Goal: Transaction & Acquisition: Purchase product/service

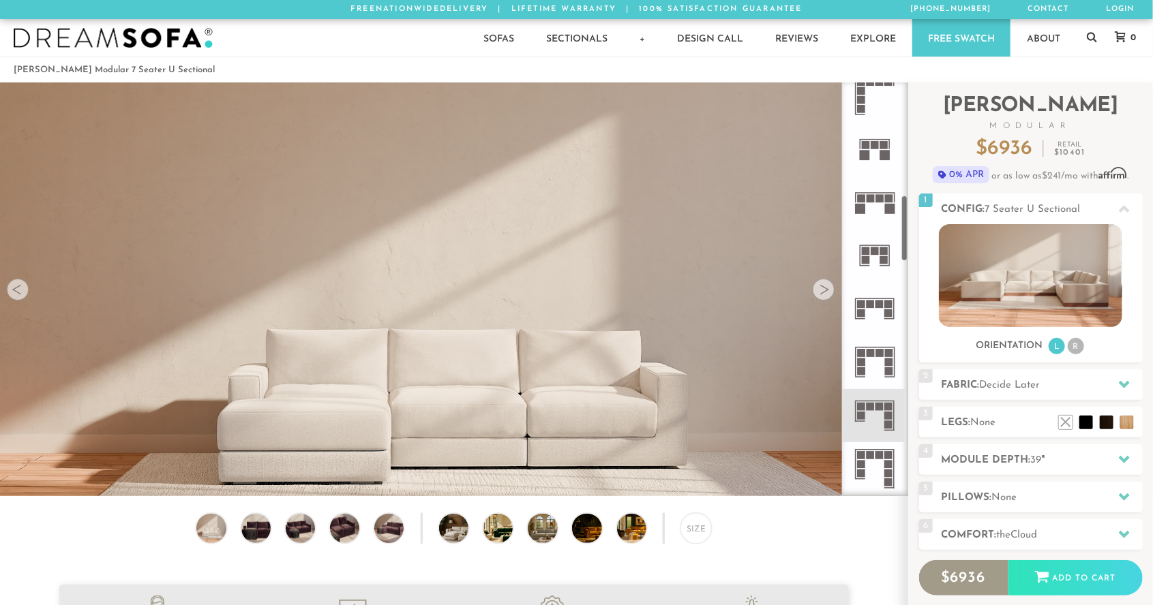
scroll to position [708, 0]
click at [876, 420] on icon at bounding box center [874, 415] width 53 height 53
click at [884, 417] on icon at bounding box center [874, 415] width 53 height 53
click at [883, 423] on icon at bounding box center [874, 415] width 53 height 53
click at [1121, 391] on div at bounding box center [1124, 385] width 29 height 28
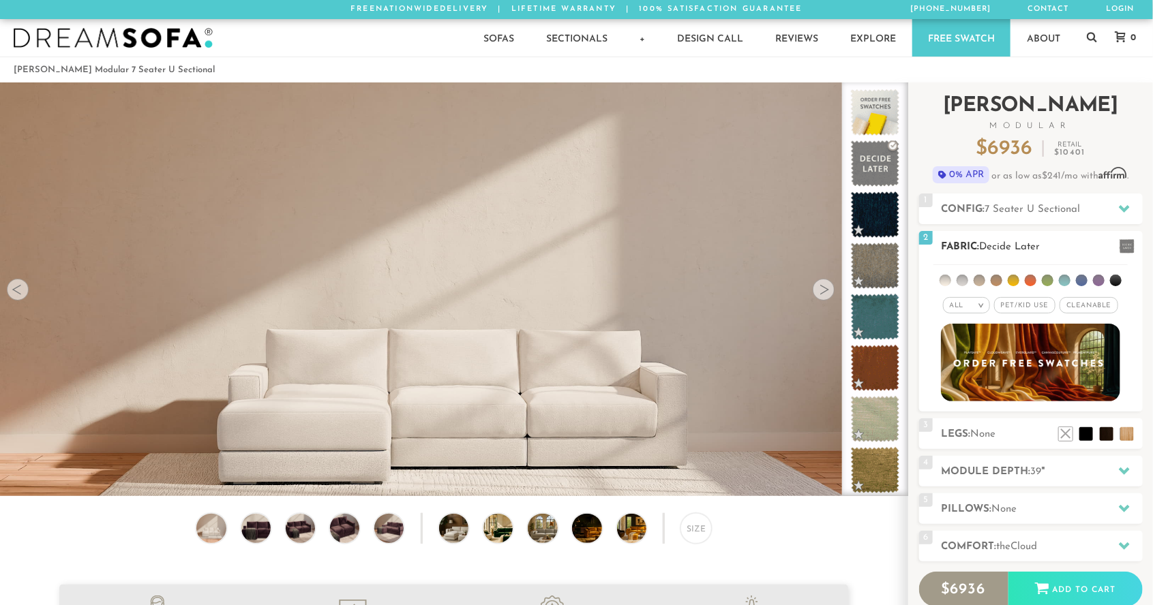
click at [982, 284] on li at bounding box center [980, 281] width 12 height 12
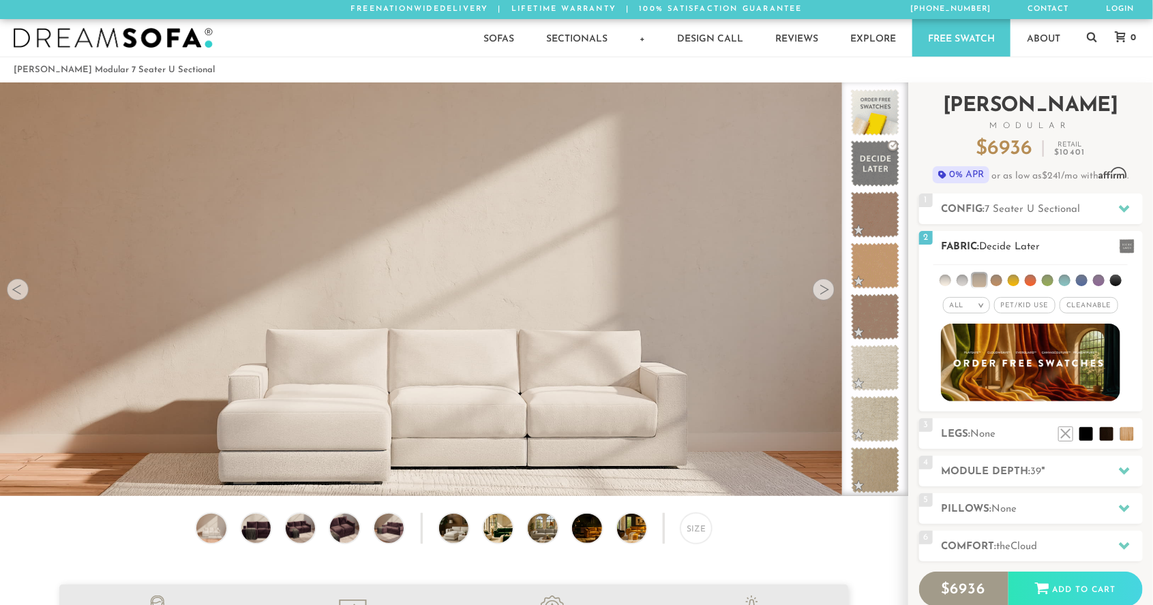
click at [1001, 284] on ul at bounding box center [1030, 277] width 194 height 25
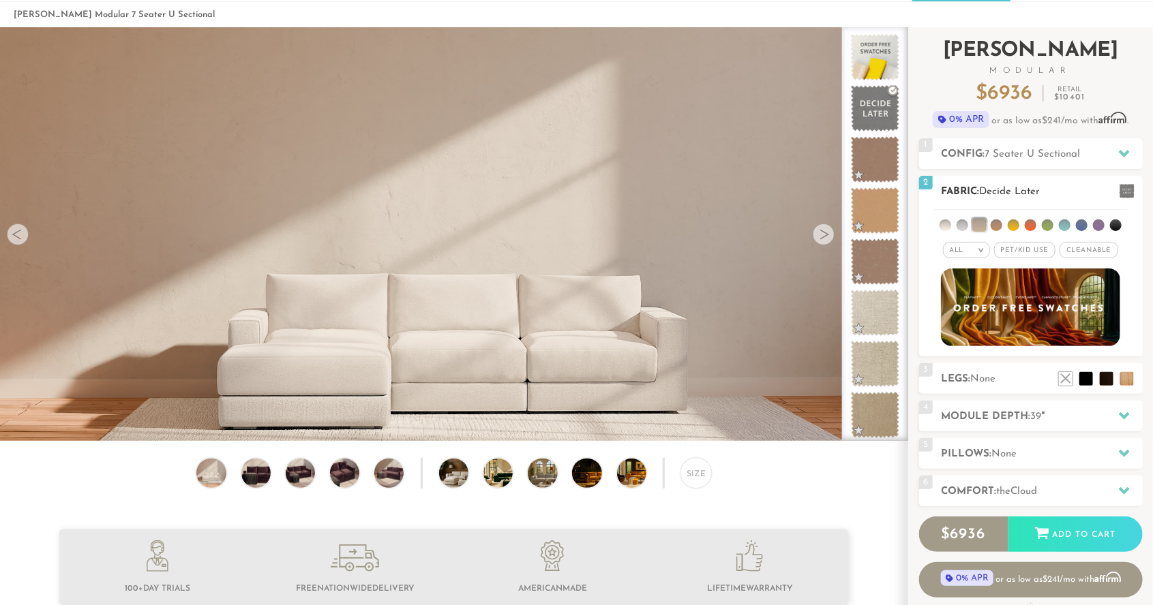
scroll to position [50, 0]
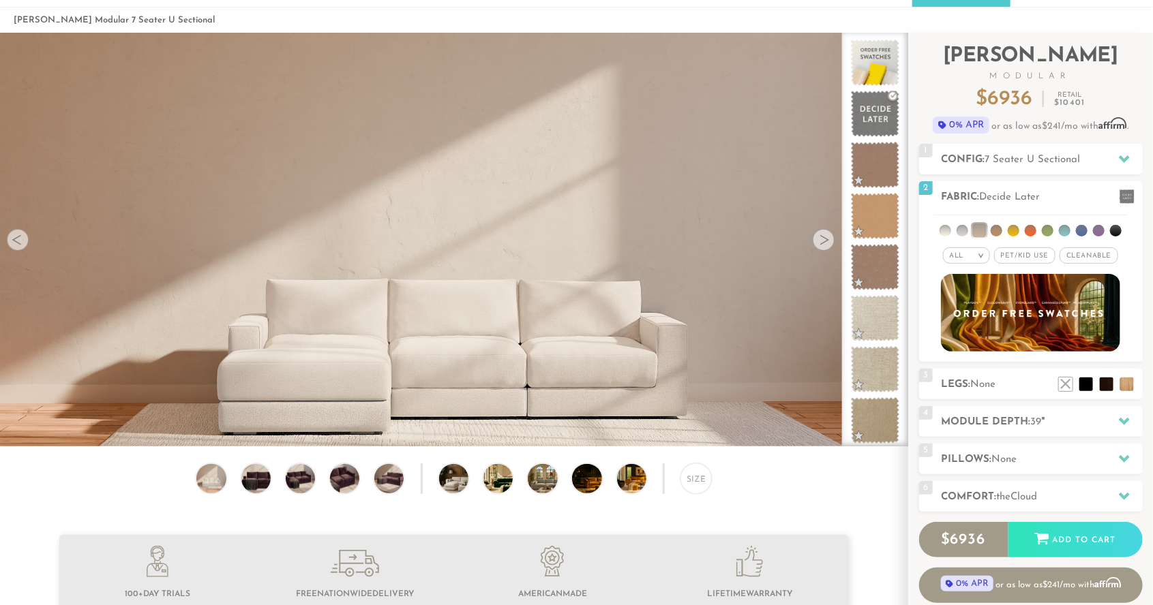
click at [105, 364] on fetchpriority\= at bounding box center [453, 288] width 907 height 511
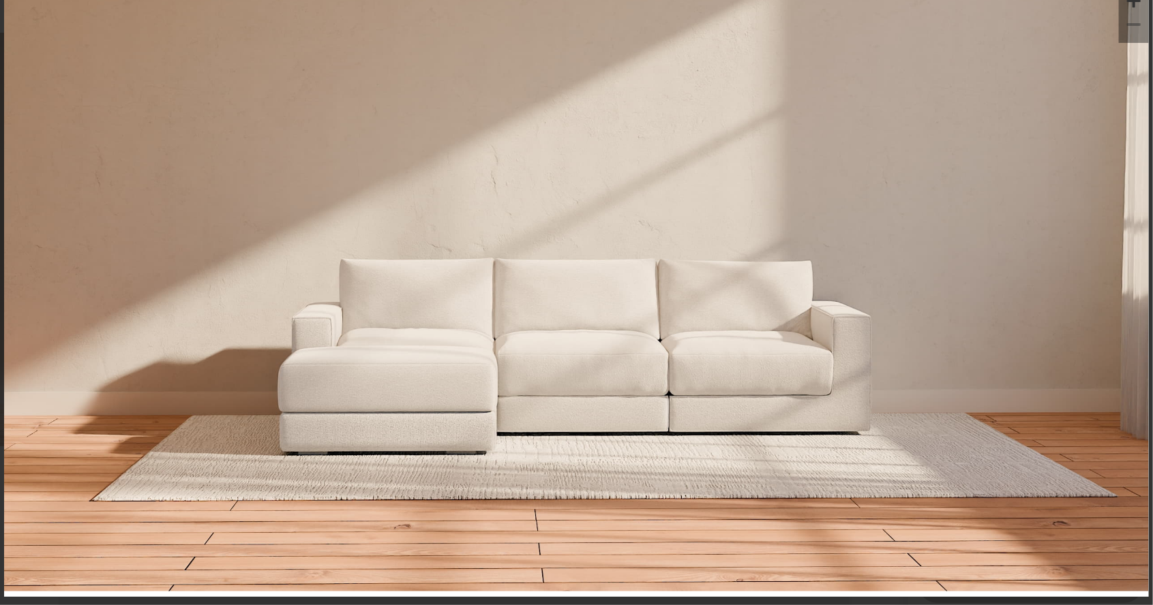
scroll to position [0, 0]
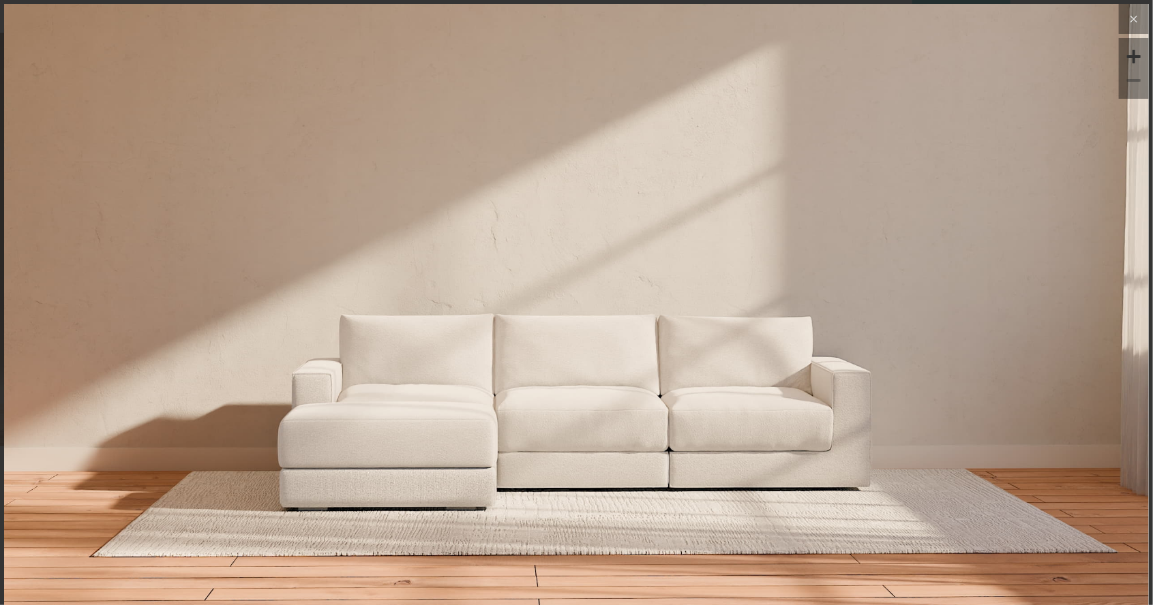
click at [1133, 22] on icon at bounding box center [1134, 19] width 16 height 16
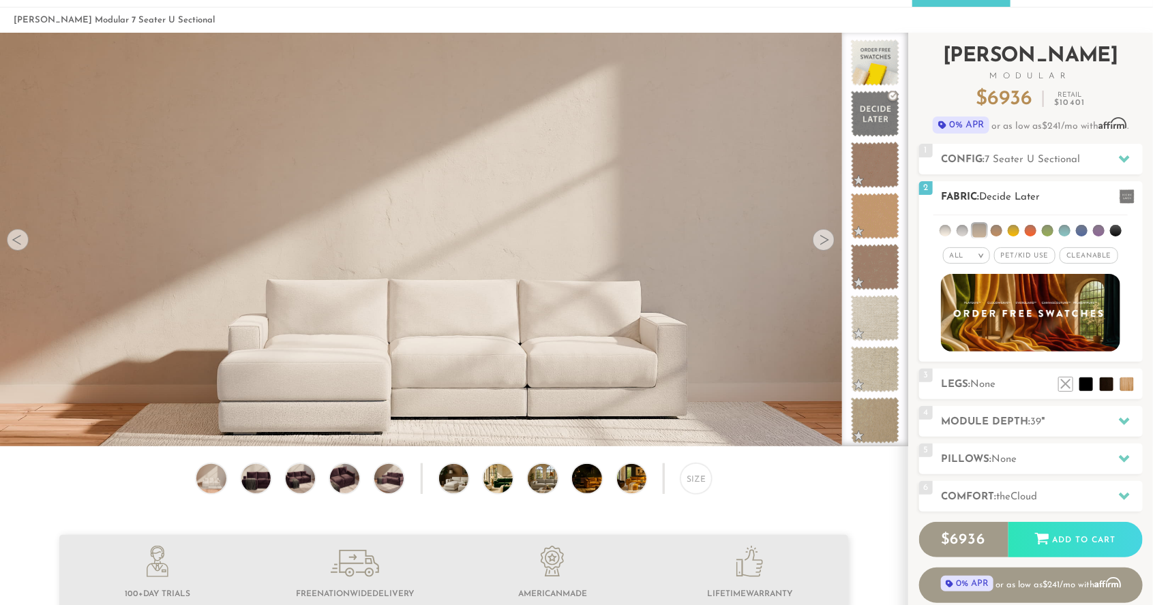
click at [964, 229] on li at bounding box center [962, 231] width 12 height 12
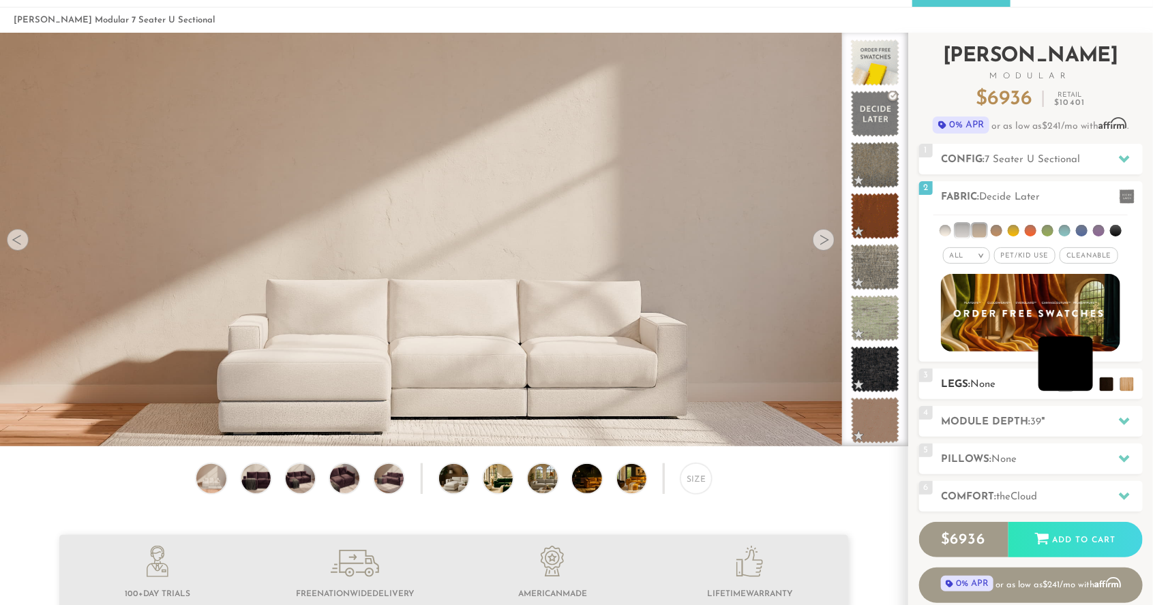
click at [1089, 388] on li at bounding box center [1065, 364] width 55 height 55
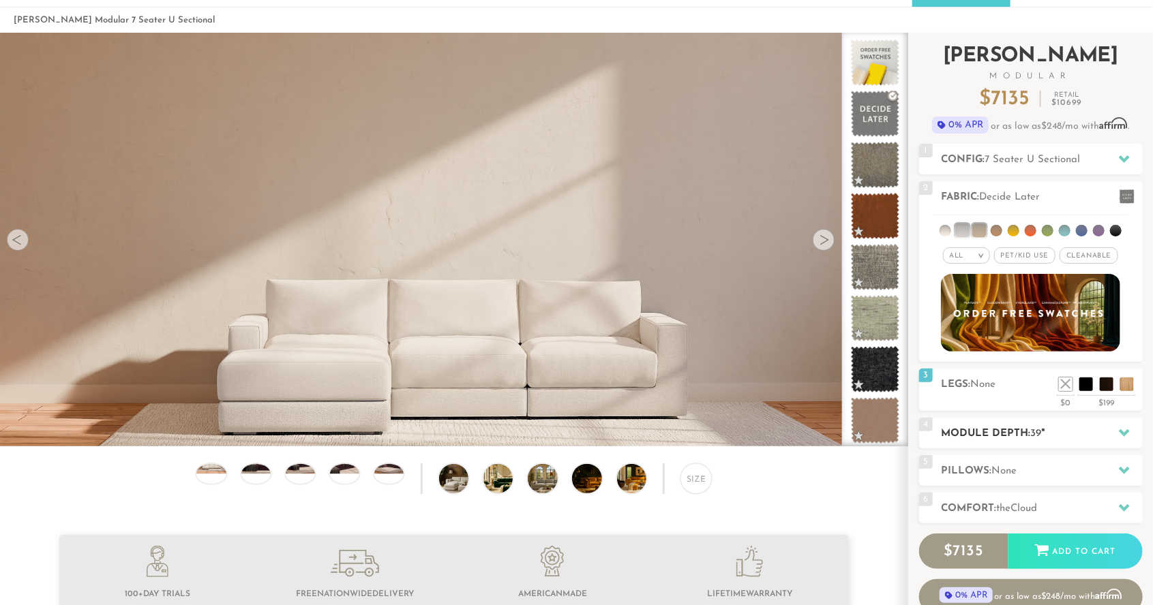
click at [1102, 440] on h2 "Module Depth: 39 "" at bounding box center [1041, 434] width 201 height 16
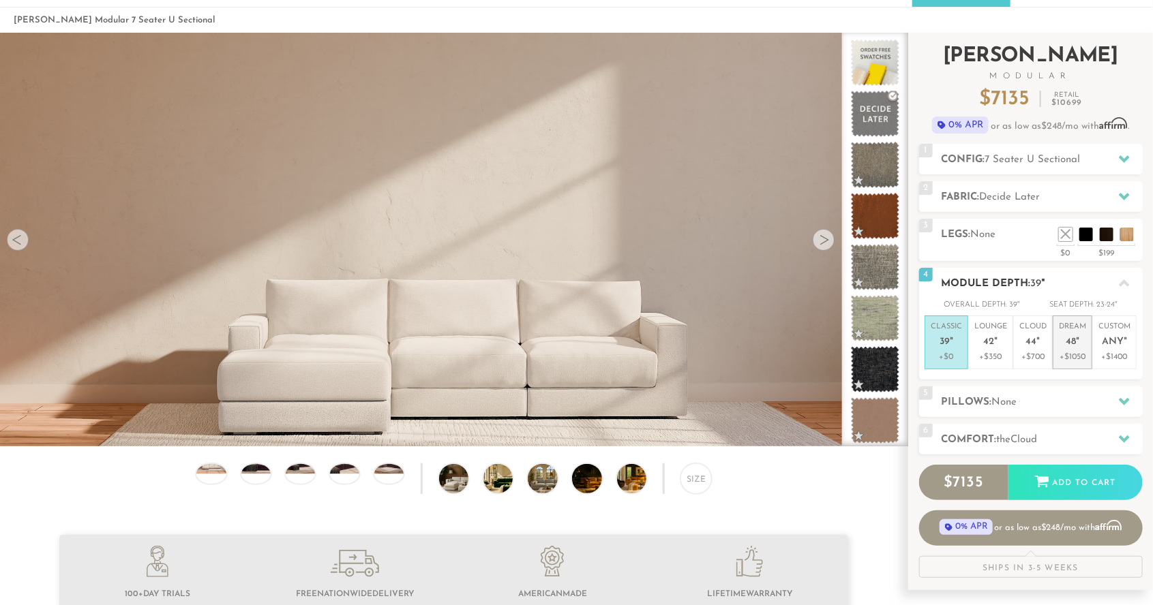
click at [1080, 352] on p "+$1050" at bounding box center [1072, 357] width 27 height 12
click at [1114, 405] on div at bounding box center [1124, 402] width 29 height 28
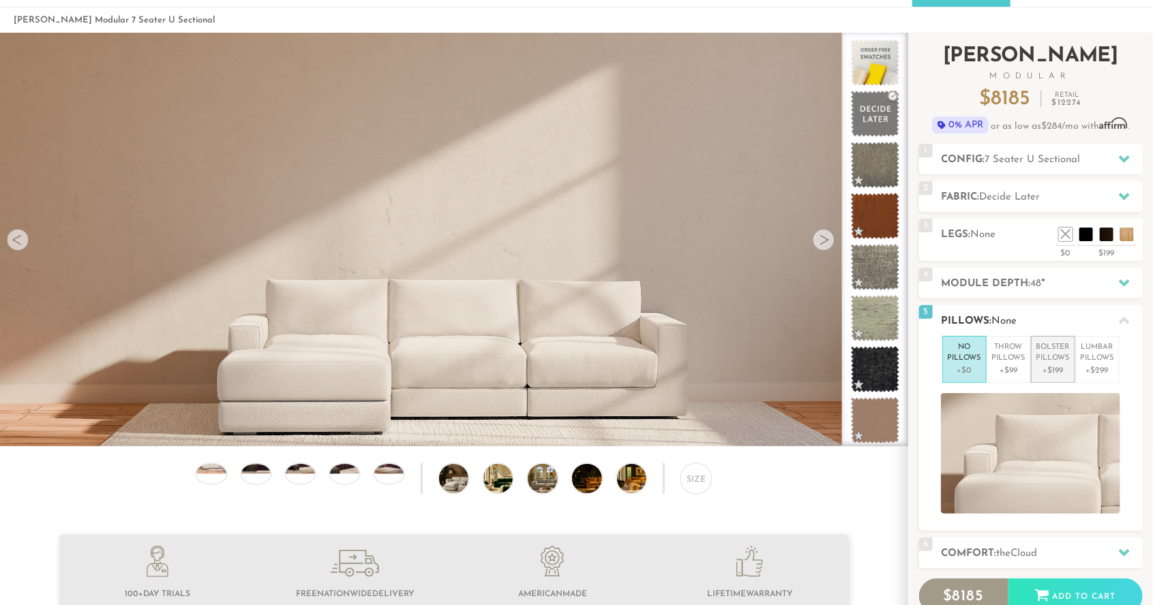
click at [1064, 374] on p "+$199" at bounding box center [1052, 371] width 33 height 12
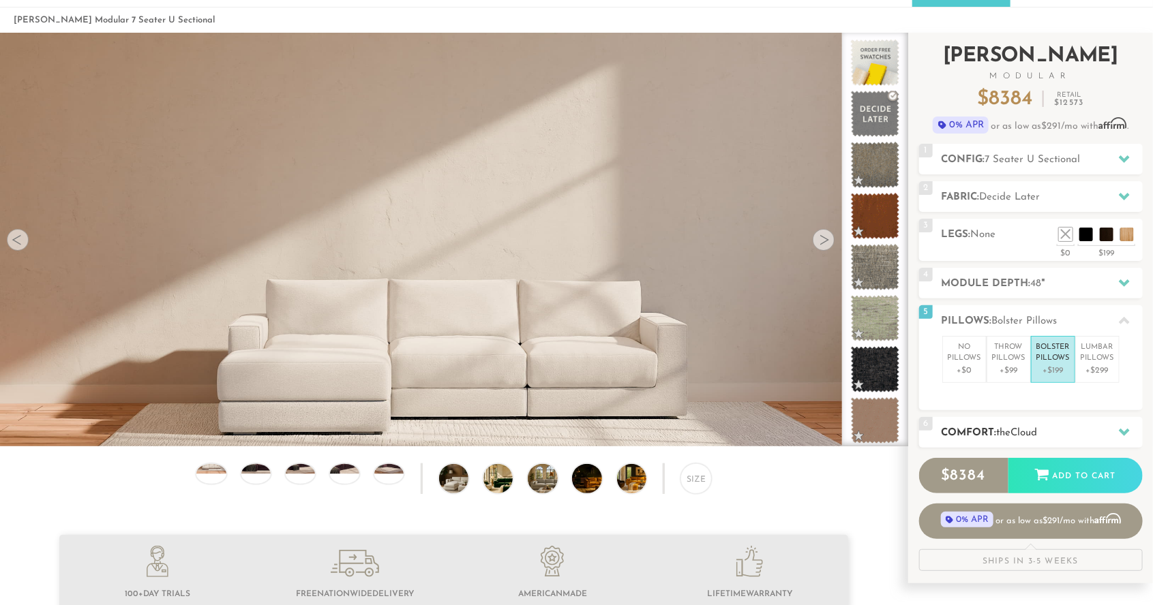
click at [1106, 430] on h2 "Comfort: the Cloud" at bounding box center [1041, 433] width 201 height 16
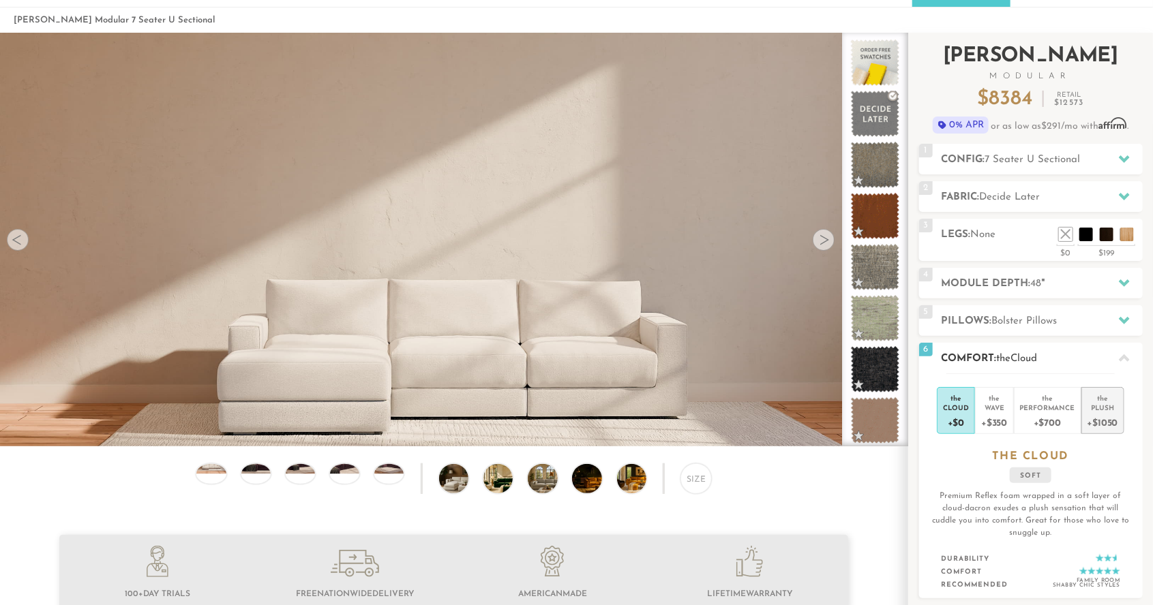
click at [1106, 414] on div "+$1050" at bounding box center [1102, 422] width 31 height 20
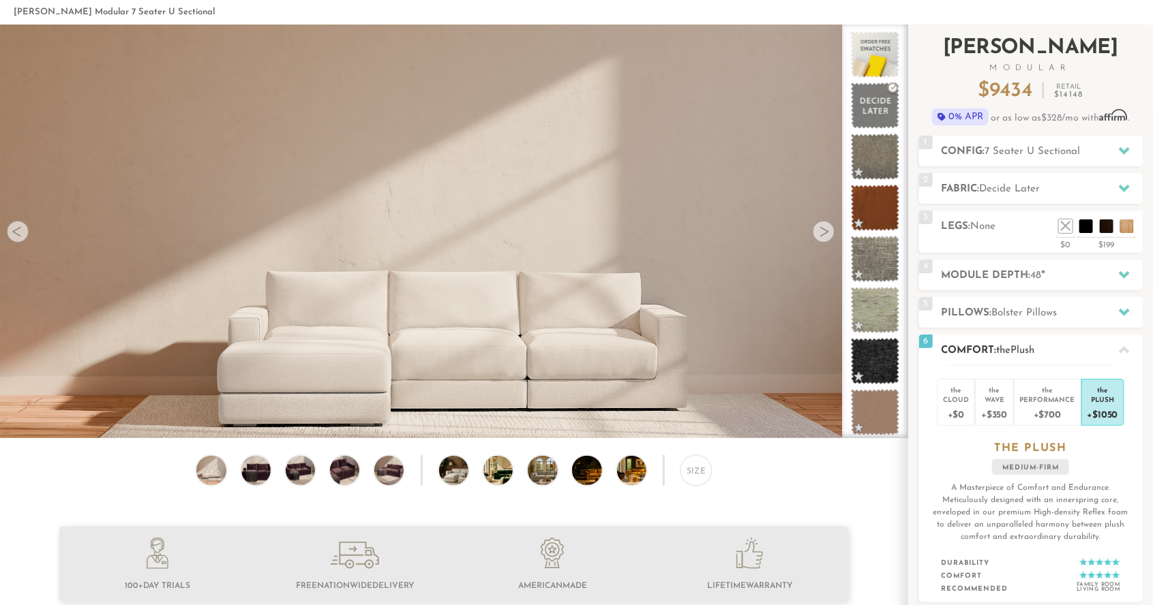
scroll to position [59, 0]
click at [1121, 353] on icon at bounding box center [1124, 349] width 11 height 11
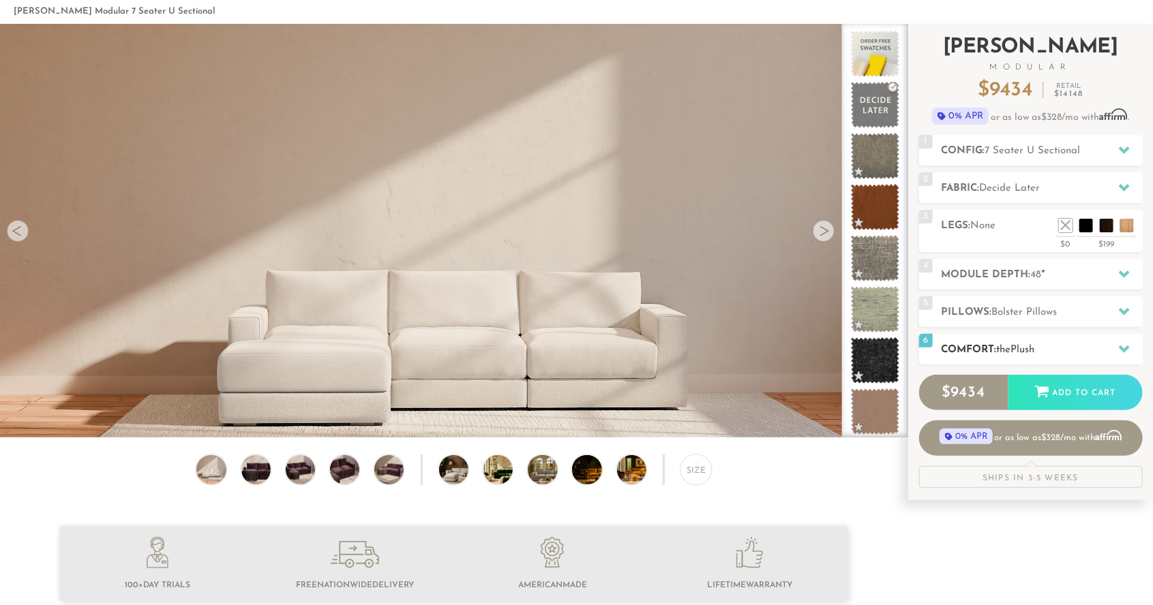
click at [1130, 348] on div at bounding box center [1124, 349] width 29 height 28
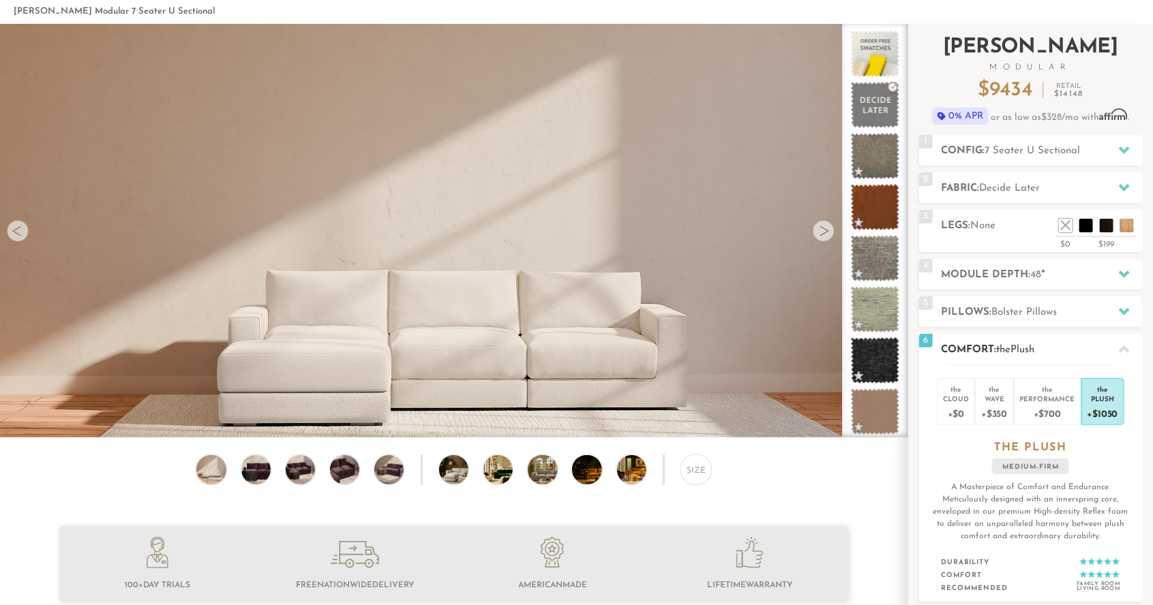
click at [1129, 355] on div at bounding box center [1124, 349] width 29 height 28
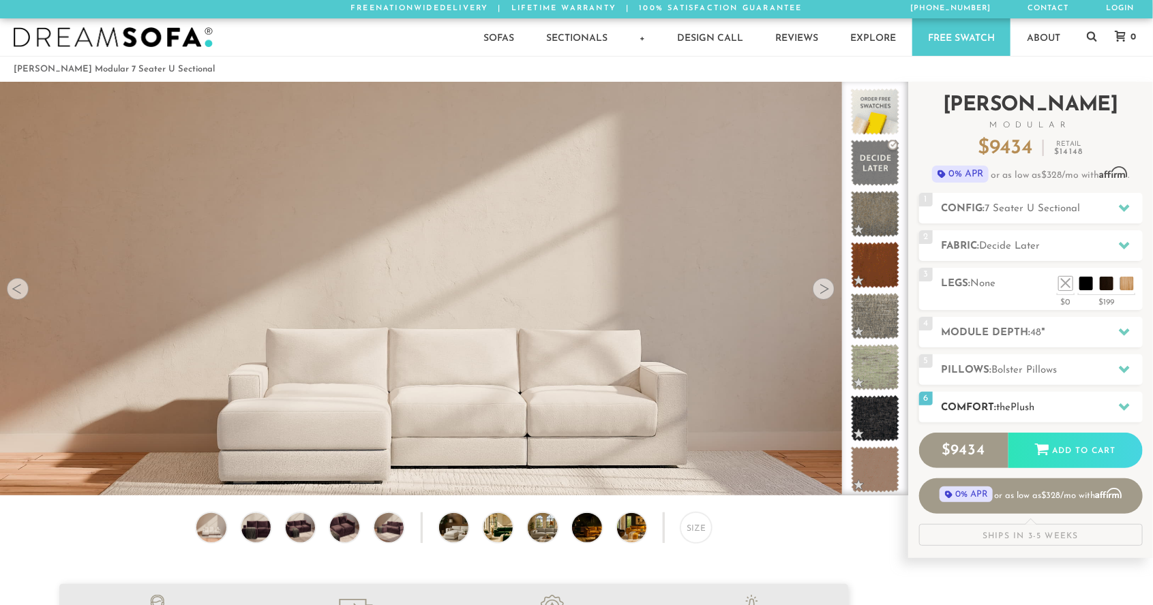
scroll to position [0, 0]
